Goal: Information Seeking & Learning: Learn about a topic

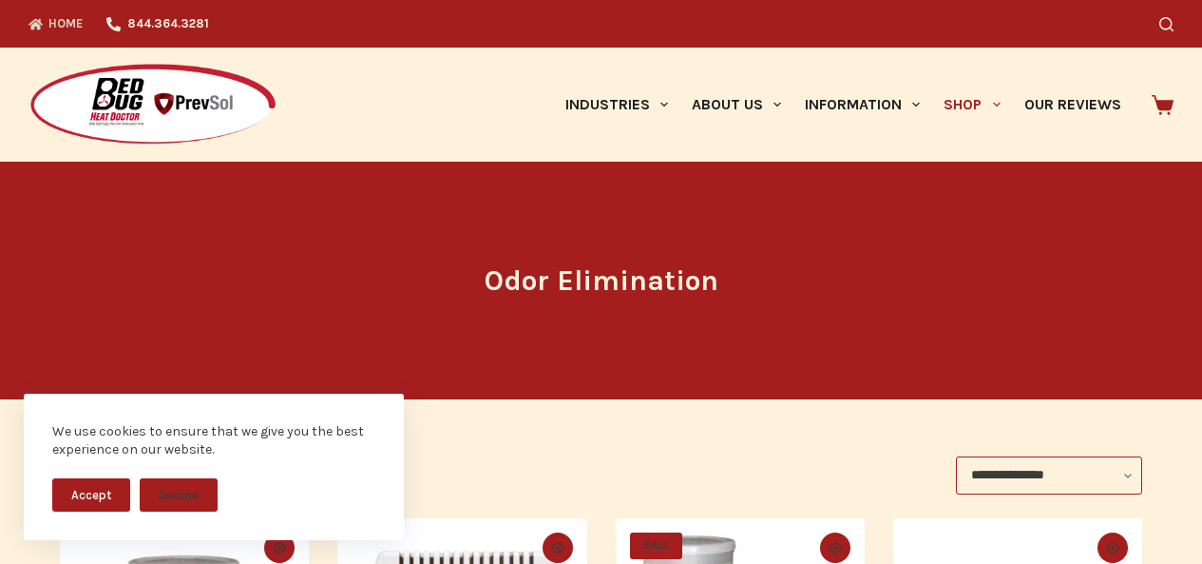
click at [31, 7] on link "Home" at bounding box center [62, 24] width 67 height 48
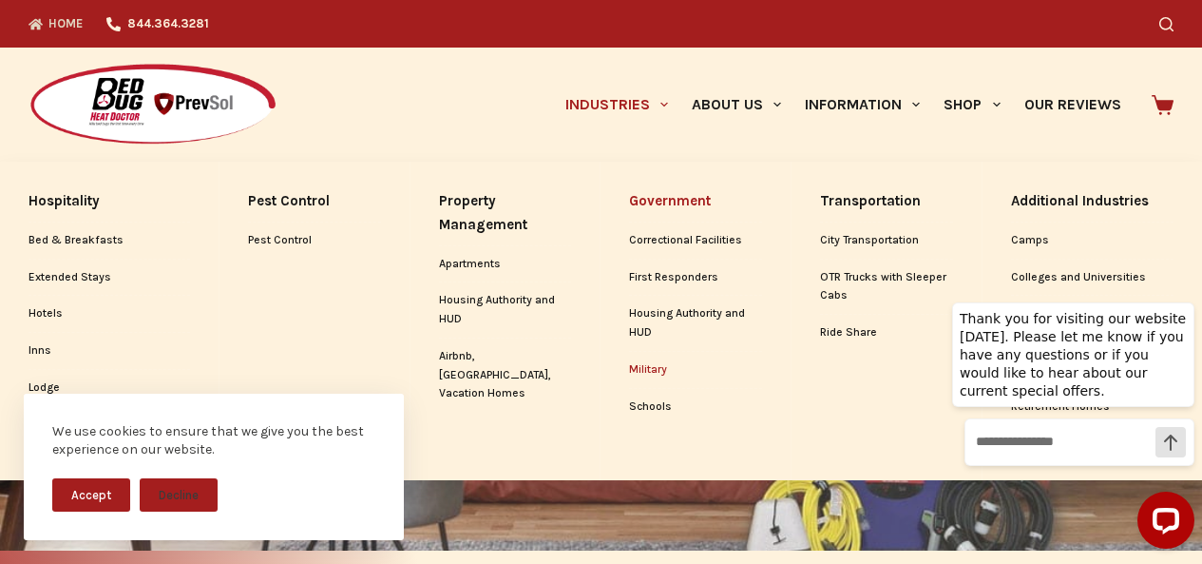
click at [643, 358] on link "Military" at bounding box center [695, 370] width 133 height 36
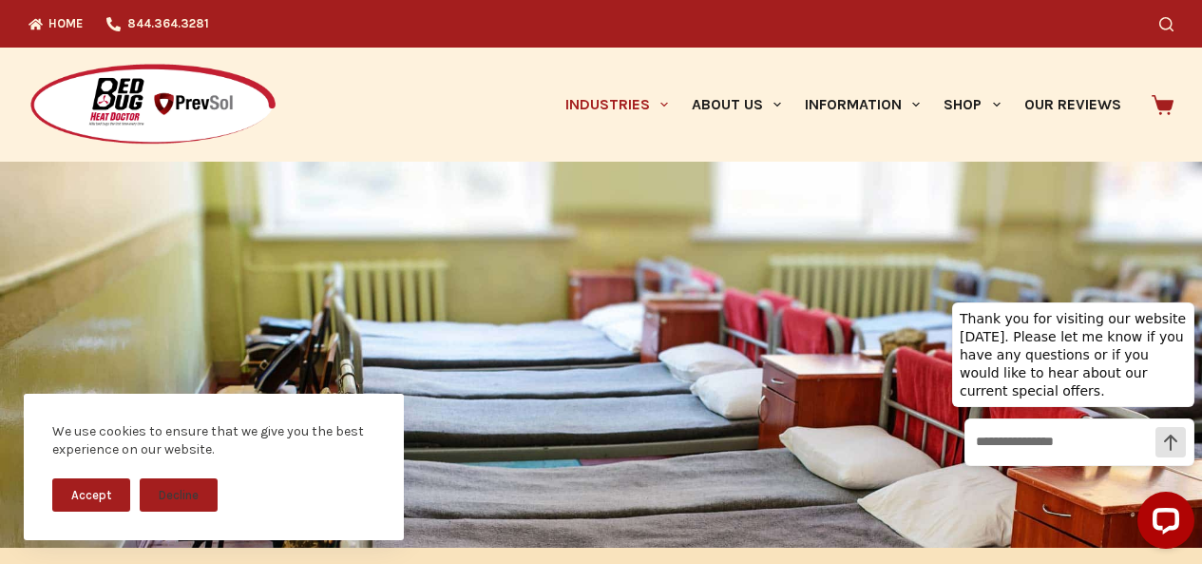
click at [74, 560] on div "We use cookies to ensure that we give you the best experience on our website. A…" at bounding box center [214, 478] width 428 height 170
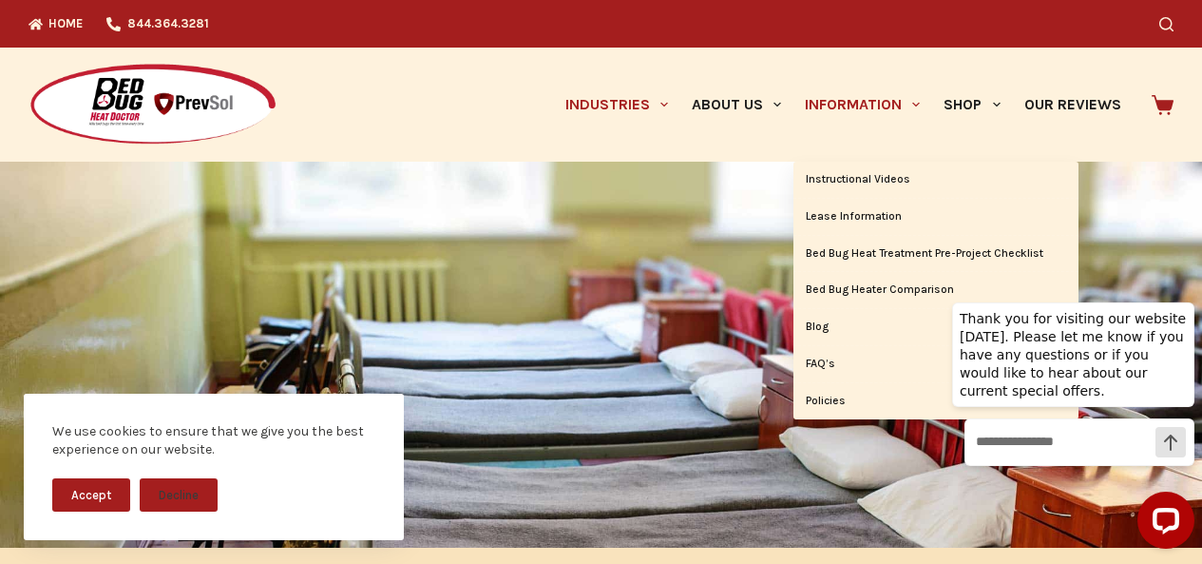
click at [793, 68] on link "Information" at bounding box center [862, 105] width 139 height 114
click at [829, 350] on link "FAQ’s" at bounding box center [935, 364] width 285 height 36
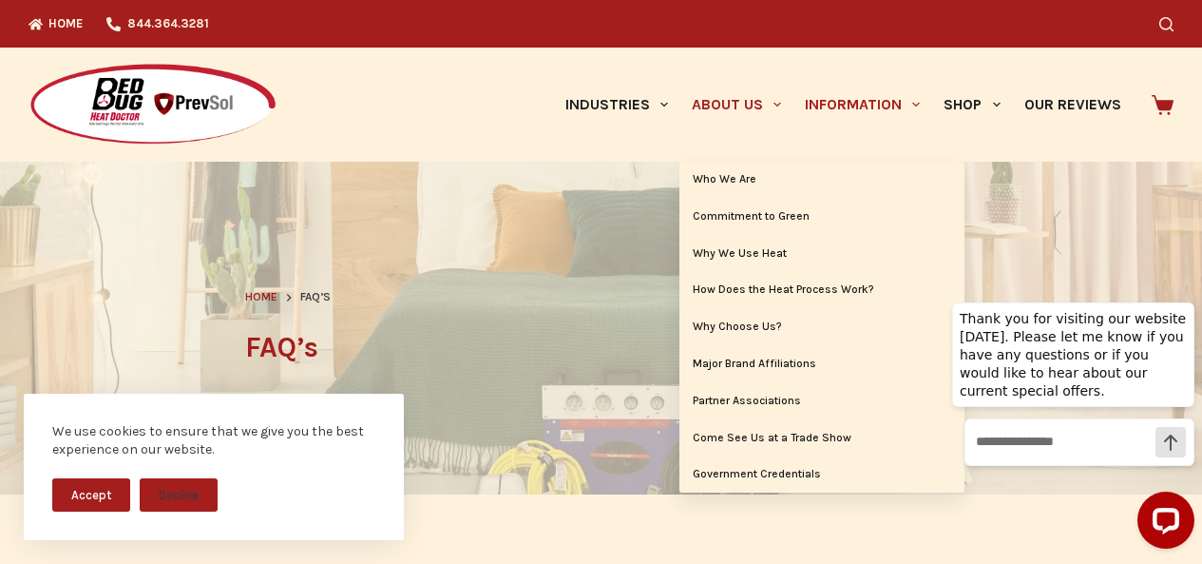
click at [679, 60] on link "About Us" at bounding box center [735, 105] width 113 height 114
